Goal: Task Accomplishment & Management: Complete application form

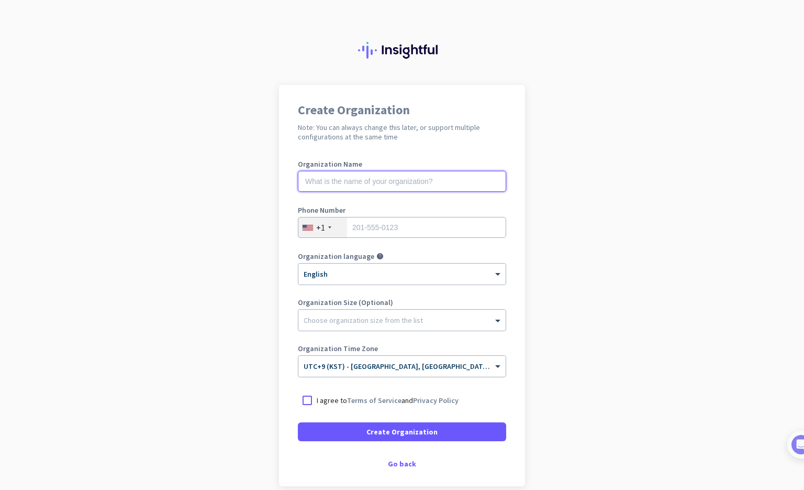
click at [419, 187] on input "text" at bounding box center [402, 181] width 208 height 21
type input "mercor"
click at [387, 227] on input "tel" at bounding box center [402, 227] width 208 height 21
type input "5129673088"
click at [302, 376] on div "× UTC+9 ([GEOGRAPHIC_DATA]) - [GEOGRAPHIC_DATA], [GEOGRAPHIC_DATA], [GEOGRAPHIC…" at bounding box center [401, 366] width 207 height 21
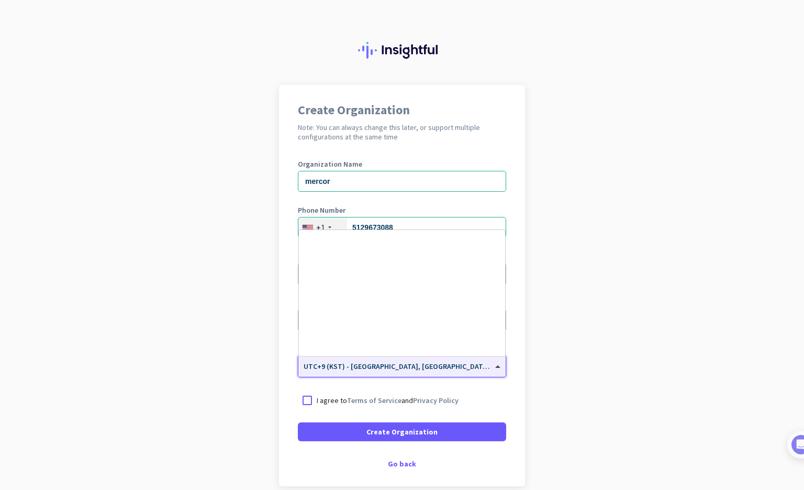
scroll to position [4838, 0]
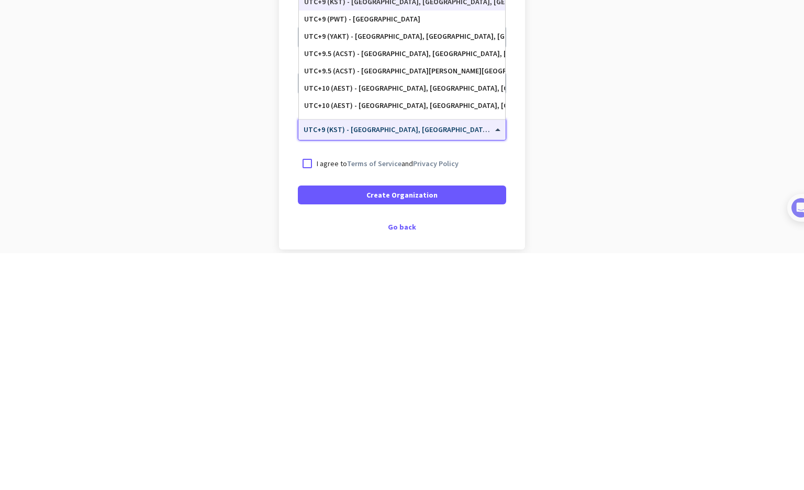
click at [97, 378] on app-onboarding-organization "Create Organization Note: You can always change this later, or support multiple…" at bounding box center [402, 311] width 804 height 453
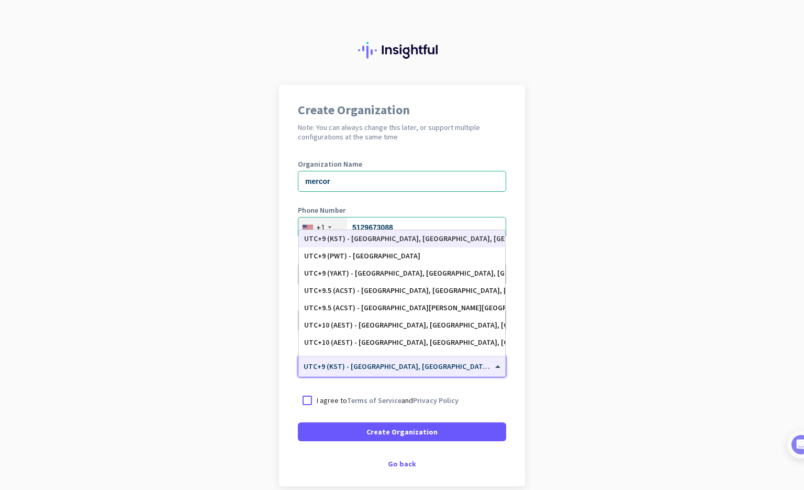
click at [432, 366] on input "text" at bounding box center [392, 363] width 176 height 8
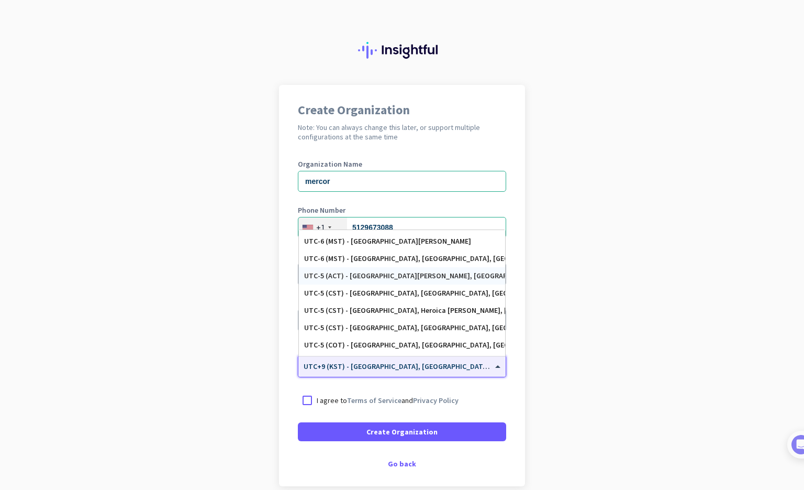
scroll to position [464, 0]
click at [417, 290] on div "UTC-5 (CST) - [GEOGRAPHIC_DATA], [GEOGRAPHIC_DATA], [GEOGRAPHIC_DATA], [GEOGRAP…" at bounding box center [402, 292] width 196 height 9
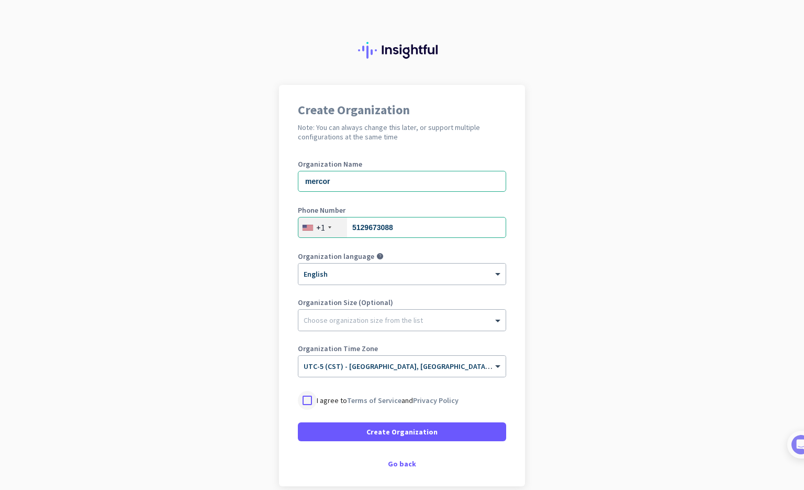
click at [307, 396] on div at bounding box center [307, 400] width 19 height 19
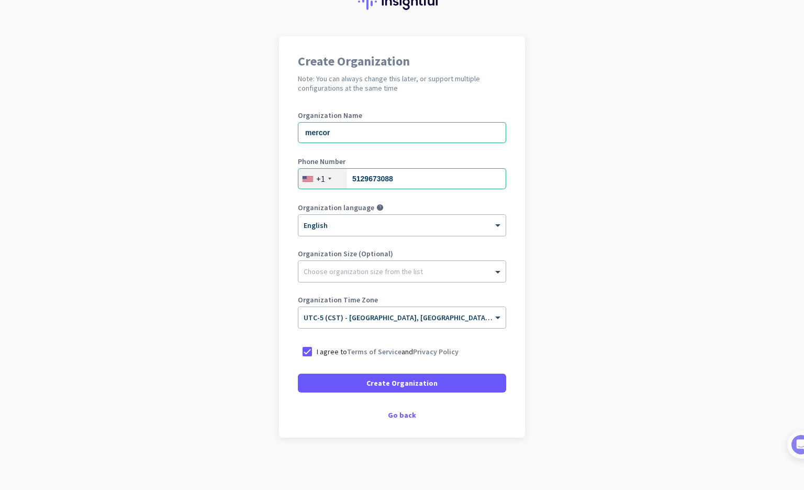
scroll to position [49, 0]
click at [373, 384] on span "Create Organization" at bounding box center [402, 383] width 71 height 10
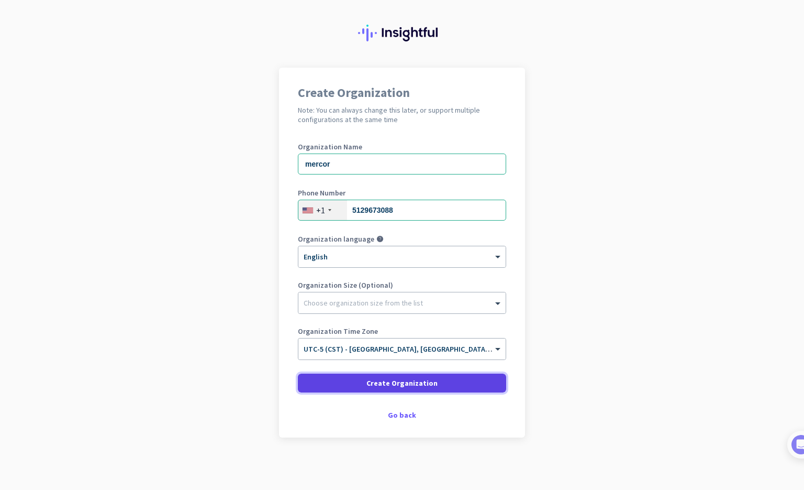
scroll to position [17, 0]
